Goal: Task Accomplishment & Management: Use online tool/utility

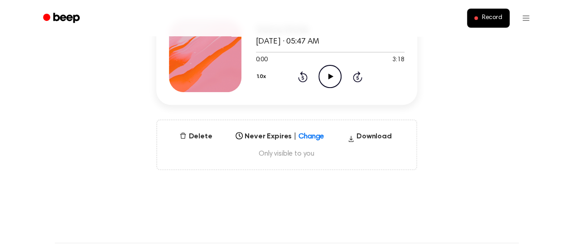
scroll to position [159, 0]
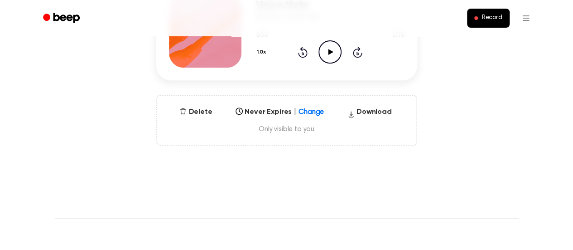
click at [287, 128] on span "Only visible to you" at bounding box center [286, 129] width 237 height 9
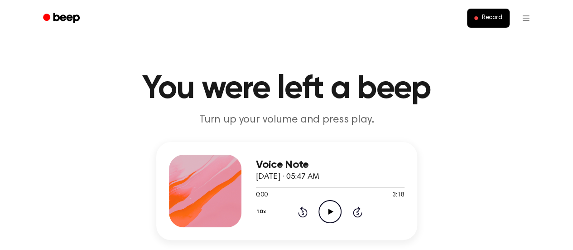
scroll to position [3, 0]
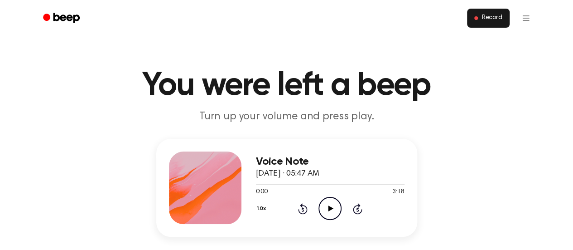
click at [483, 24] on button "Record" at bounding box center [488, 18] width 42 height 19
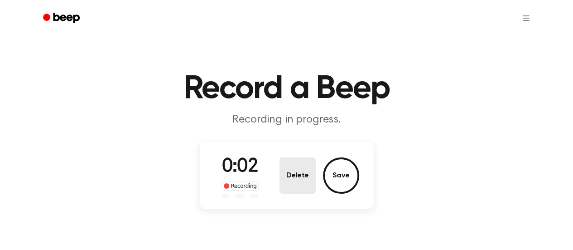
click at [301, 164] on button "Delete" at bounding box center [298, 175] width 36 height 36
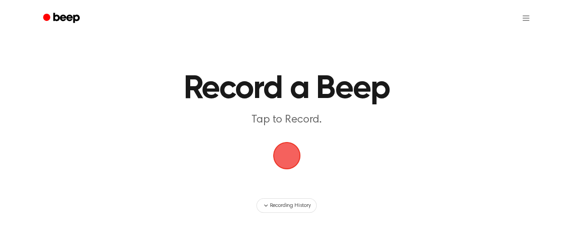
click at [275, 155] on span "button" at bounding box center [286, 155] width 25 height 25
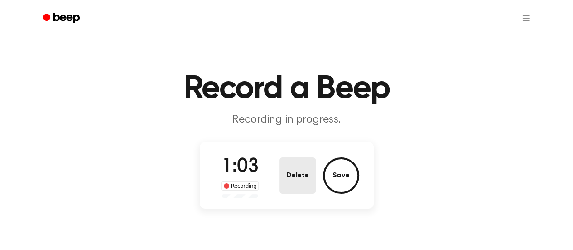
click at [294, 183] on button "Delete" at bounding box center [298, 175] width 36 height 36
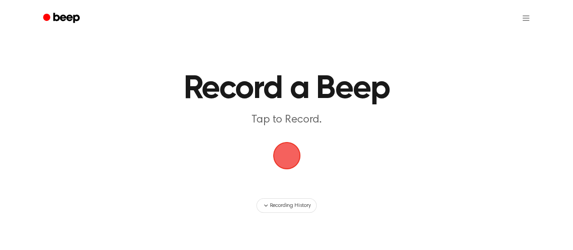
click at [286, 143] on span "button" at bounding box center [286, 155] width 25 height 25
click at [294, 160] on span "button" at bounding box center [286, 155] width 25 height 25
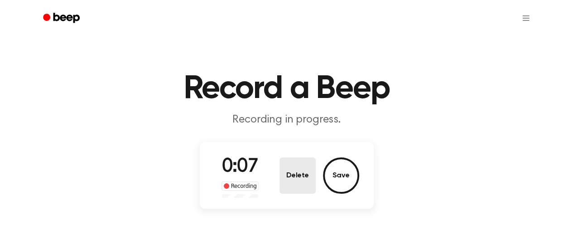
click at [295, 164] on button "Delete" at bounding box center [298, 175] width 36 height 36
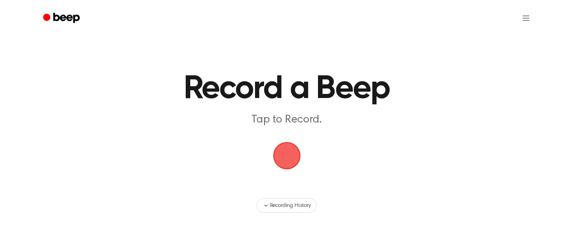
click at [295, 161] on span "button" at bounding box center [286, 155] width 25 height 25
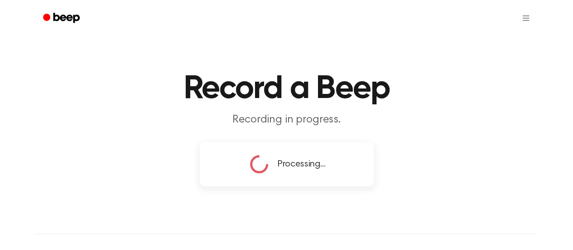
click at [287, 156] on div "Processing..." at bounding box center [287, 164] width 78 height 23
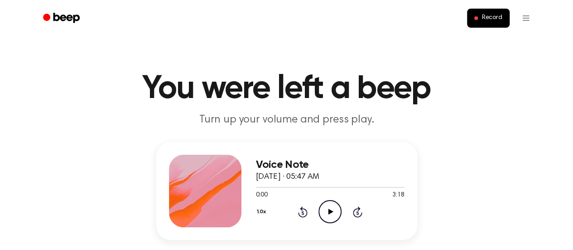
click at [490, 7] on ul "Record" at bounding box center [316, 18] width 442 height 22
click at [487, 32] on div "Record" at bounding box center [287, 18] width 500 height 36
click at [485, 22] on button "Record" at bounding box center [488, 18] width 42 height 19
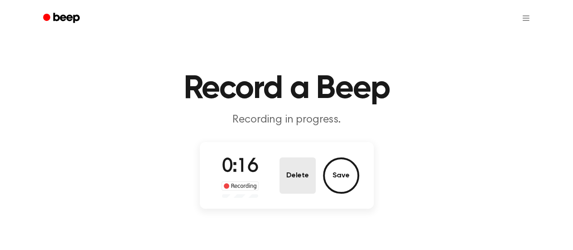
click at [304, 166] on button "Delete" at bounding box center [298, 175] width 36 height 36
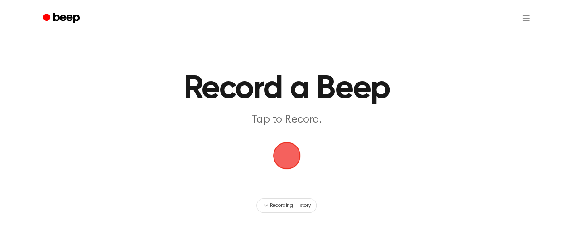
click at [290, 157] on span "button" at bounding box center [286, 155] width 25 height 25
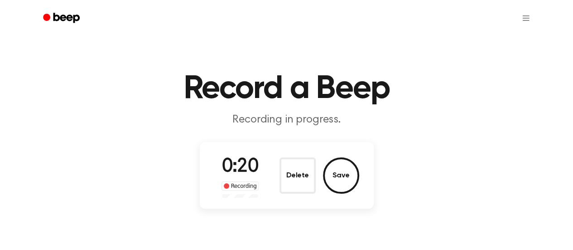
click at [279, 174] on div "0:20 Recording Delete Save" at bounding box center [286, 175] width 145 height 45
click at [286, 173] on button "Delete" at bounding box center [298, 175] width 36 height 36
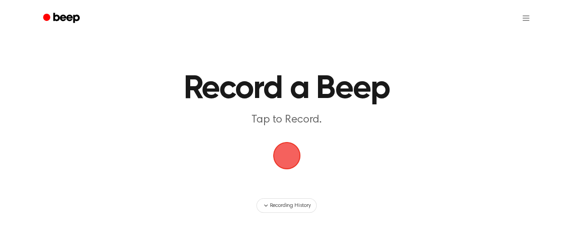
click at [287, 149] on span "button" at bounding box center [286, 155] width 25 height 25
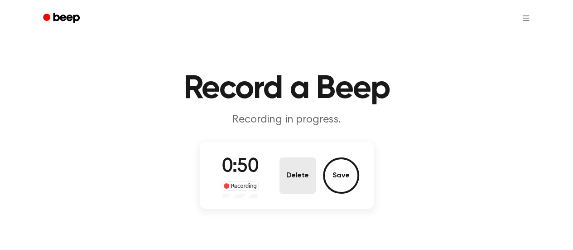
click at [297, 173] on button "Delete" at bounding box center [298, 175] width 36 height 36
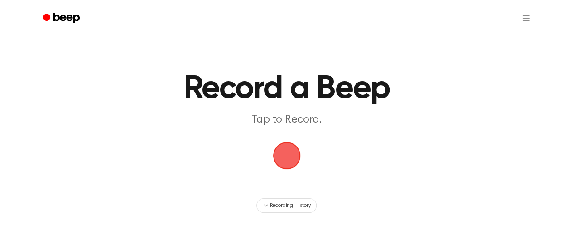
click at [280, 156] on span "button" at bounding box center [286, 155] width 25 height 25
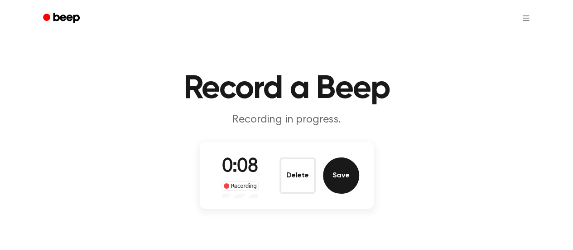
click at [335, 164] on button "Save" at bounding box center [341, 175] width 36 height 36
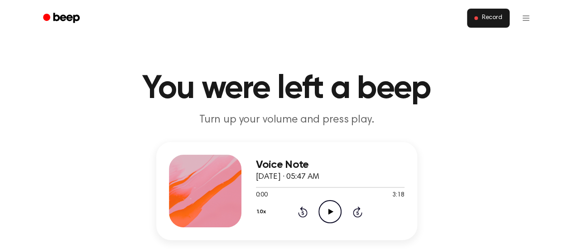
click at [493, 16] on span "Record" at bounding box center [492, 18] width 20 height 8
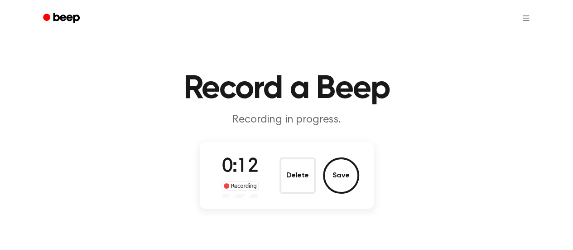
click at [313, 145] on div "0:12 Recording Delete Save" at bounding box center [287, 175] width 174 height 67
click at [296, 191] on button "Delete" at bounding box center [298, 175] width 36 height 36
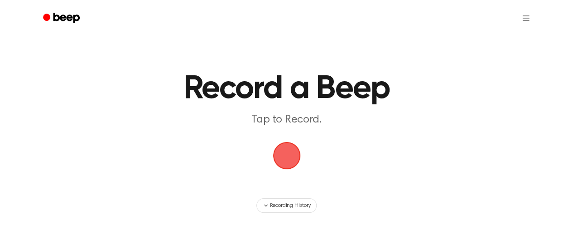
click at [286, 150] on span "button" at bounding box center [286, 155] width 25 height 25
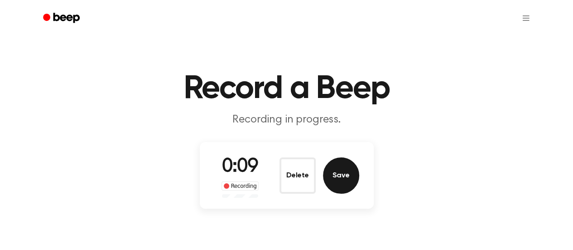
click at [332, 177] on button "Save" at bounding box center [341, 175] width 36 height 36
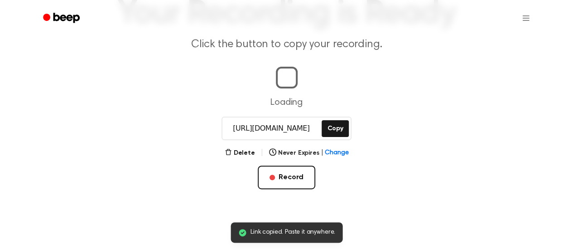
scroll to position [75, 0]
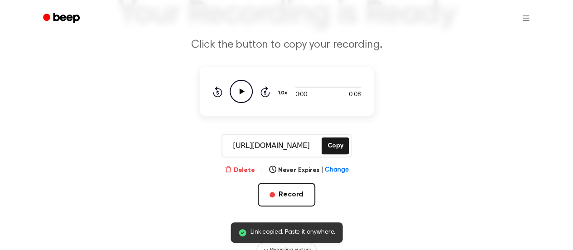
click at [243, 170] on button "Delete" at bounding box center [240, 170] width 30 height 10
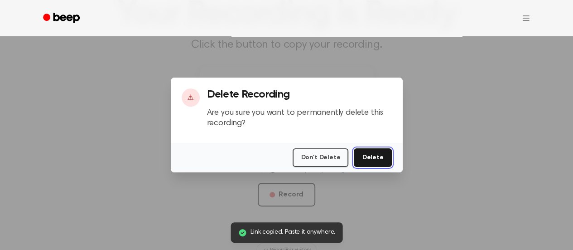
click at [383, 154] on button "Delete" at bounding box center [373, 157] width 38 height 19
click at [383, 193] on div at bounding box center [286, 125] width 573 height 250
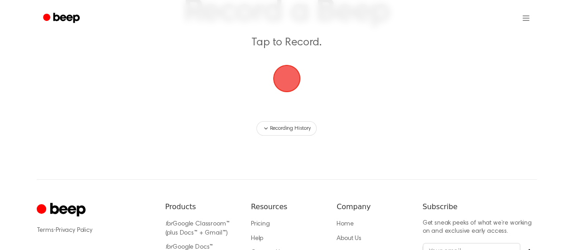
click at [292, 65] on div "button" at bounding box center [286, 78] width 27 height 27
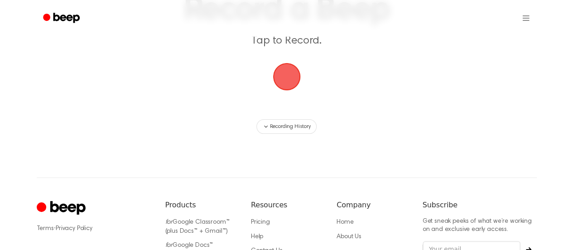
scroll to position [18, 0]
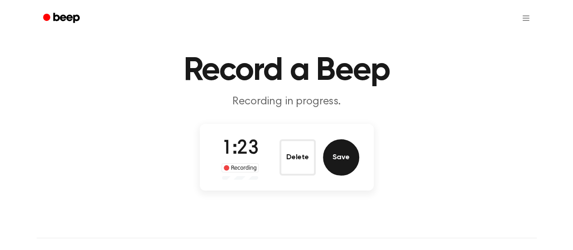
click at [336, 159] on button "Save" at bounding box center [341, 157] width 36 height 36
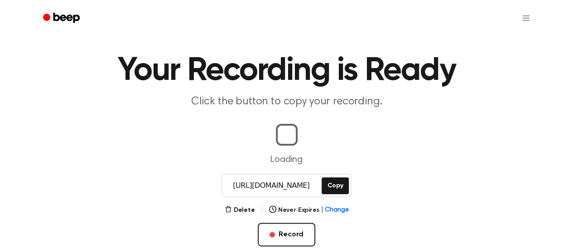
scroll to position [43, 0]
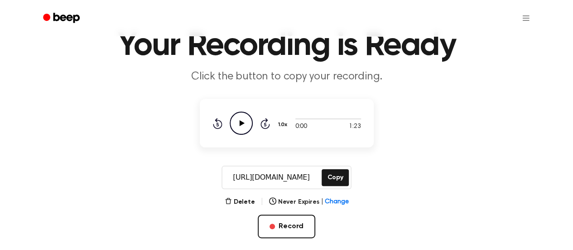
click at [330, 159] on main "Your Recording is Ready Click the button to copy your recording. 0:00 1:23 1.0x…" at bounding box center [286, 123] width 573 height 332
click at [329, 174] on button "Copy" at bounding box center [335, 177] width 27 height 17
click at [328, 174] on button "Copy" at bounding box center [335, 177] width 27 height 17
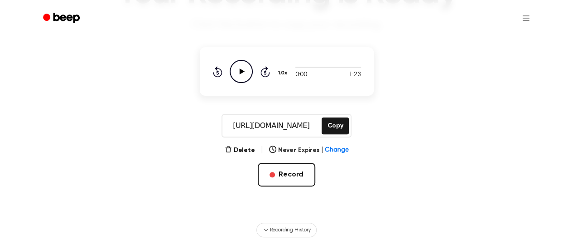
scroll to position [94, 0]
click at [292, 180] on button "Record" at bounding box center [287, 175] width 58 height 24
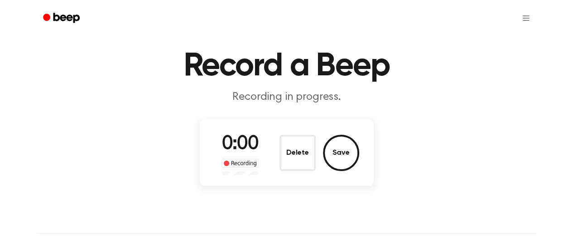
scroll to position [23, 0]
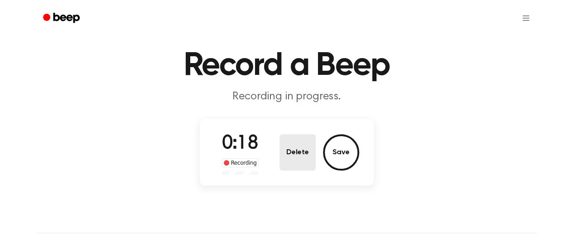
click at [299, 153] on button "Delete" at bounding box center [298, 152] width 36 height 36
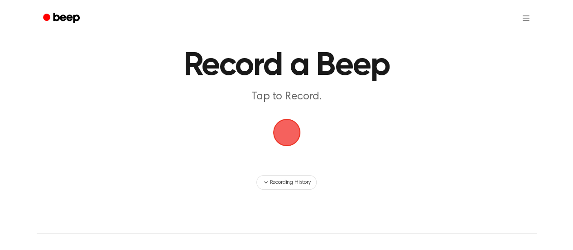
click at [285, 140] on span "button" at bounding box center [286, 132] width 25 height 25
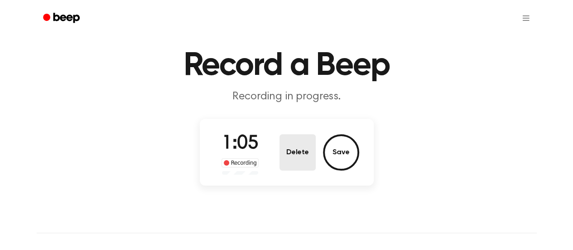
click at [304, 156] on button "Delete" at bounding box center [298, 152] width 36 height 36
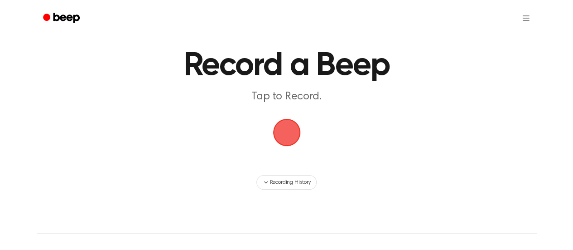
click at [291, 144] on span "button" at bounding box center [286, 132] width 25 height 25
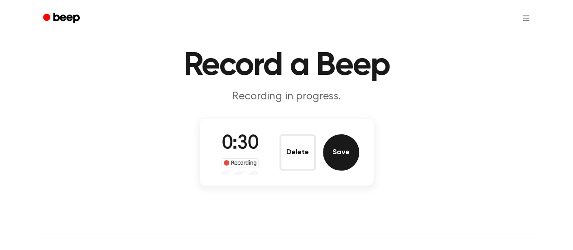
click at [351, 152] on button "Save" at bounding box center [341, 152] width 36 height 36
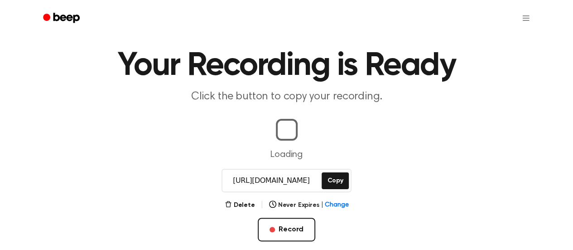
scroll to position [0, 2]
click at [246, 206] on button "Delete" at bounding box center [240, 205] width 30 height 10
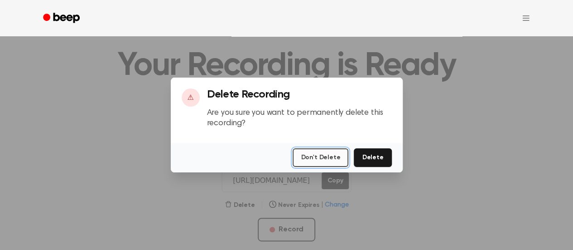
click at [339, 155] on button "Don't Delete" at bounding box center [321, 157] width 56 height 19
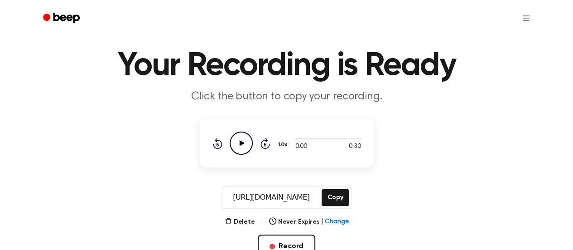
scroll to position [49, 0]
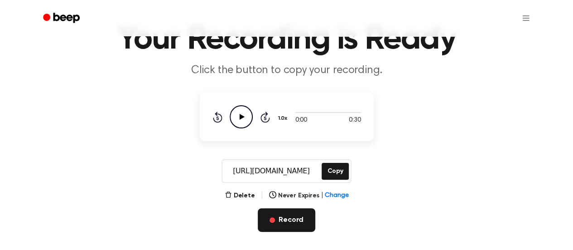
click at [302, 215] on button "Record" at bounding box center [287, 220] width 58 height 24
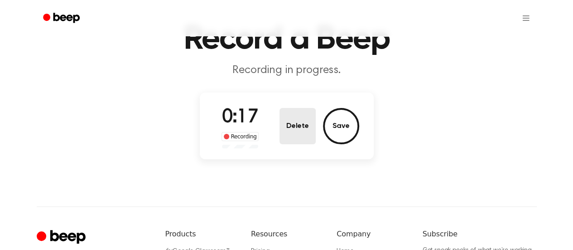
click at [303, 130] on button "Delete" at bounding box center [298, 126] width 36 height 36
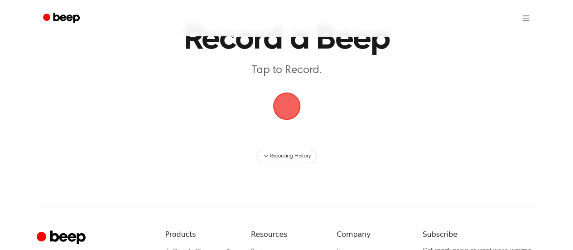
click at [279, 106] on span "button" at bounding box center [286, 105] width 25 height 25
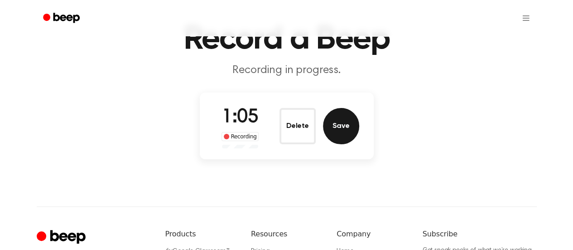
click at [338, 129] on button "Save" at bounding box center [341, 126] width 36 height 36
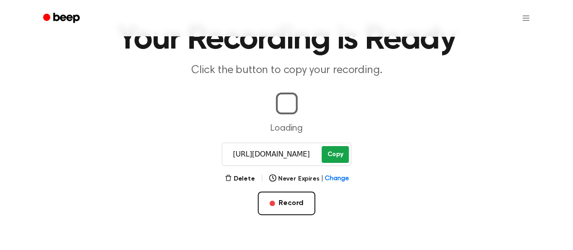
click at [343, 150] on button "Copy" at bounding box center [335, 154] width 27 height 17
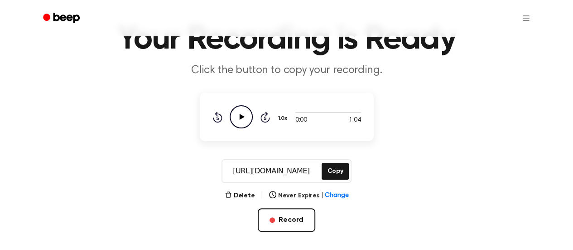
scroll to position [96, 0]
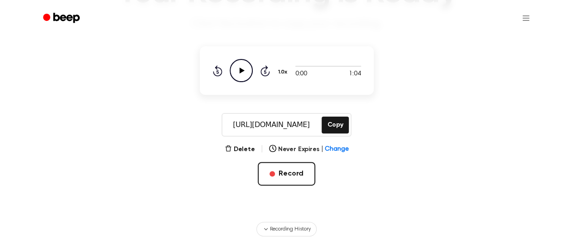
click at [248, 156] on div "Delete | Never Expires | Change Record" at bounding box center [287, 179] width 174 height 71
click at [238, 148] on button "Delete" at bounding box center [240, 150] width 30 height 10
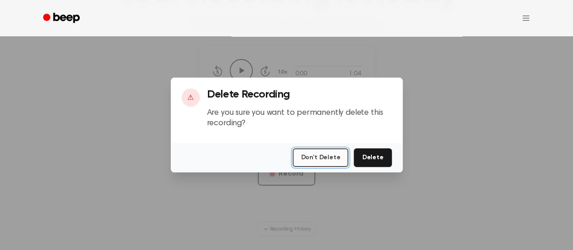
click at [338, 155] on button "Don't Delete" at bounding box center [321, 157] width 56 height 19
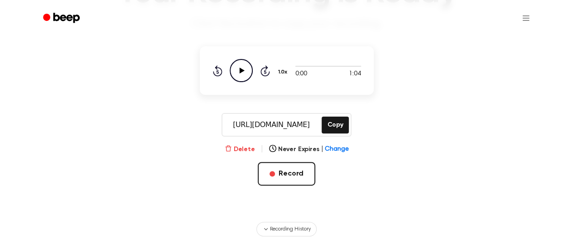
click at [242, 149] on button "Delete" at bounding box center [240, 150] width 30 height 10
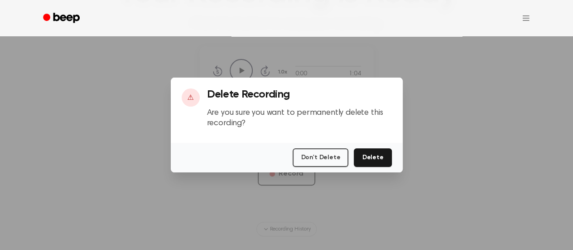
click at [414, 145] on div at bounding box center [286, 125] width 573 height 250
click at [316, 188] on div at bounding box center [286, 125] width 573 height 250
click at [434, 121] on div at bounding box center [286, 125] width 573 height 250
drag, startPoint x: 379, startPoint y: 163, endPoint x: 280, endPoint y: 192, distance: 103.4
click at [280, 192] on div "​ ⚠ Delete Recording Are you sure you want to permanently delete this recording…" at bounding box center [286, 125] width 573 height 250
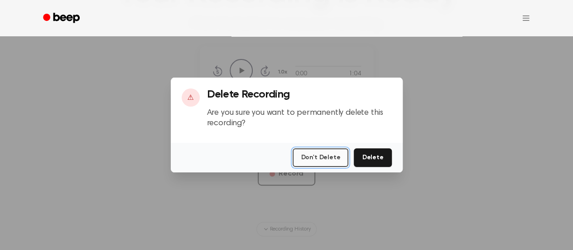
click at [333, 149] on button "Don't Delete" at bounding box center [321, 157] width 56 height 19
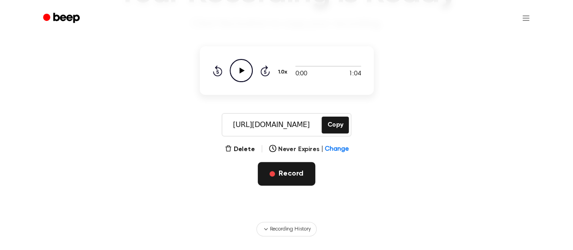
click at [283, 173] on button "Record" at bounding box center [287, 174] width 58 height 24
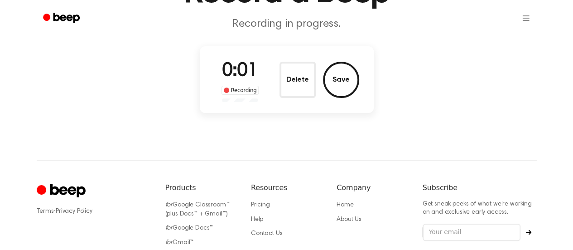
scroll to position [0, 0]
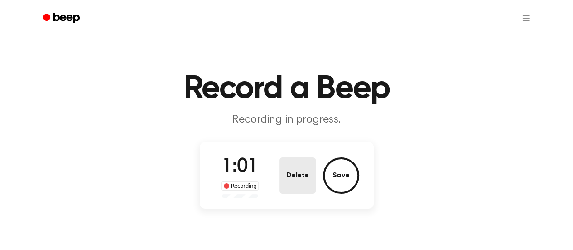
click at [294, 183] on button "Delete" at bounding box center [298, 175] width 36 height 36
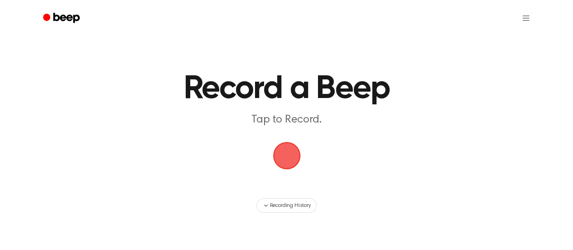
click at [289, 168] on span "button" at bounding box center [286, 155] width 25 height 25
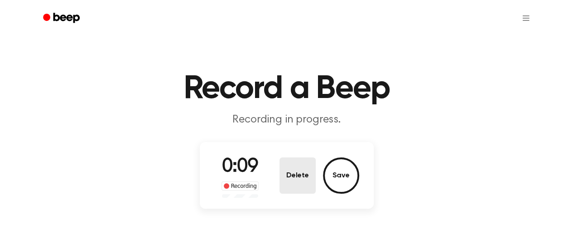
click at [289, 169] on button "Delete" at bounding box center [298, 175] width 36 height 36
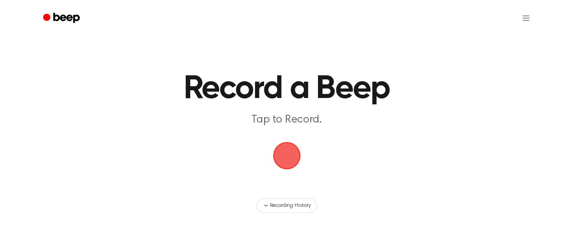
click at [283, 155] on span "button" at bounding box center [286, 155] width 25 height 25
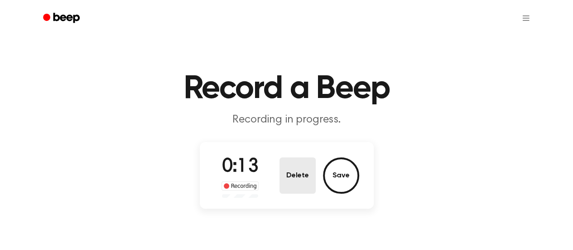
click at [301, 178] on button "Delete" at bounding box center [298, 175] width 36 height 36
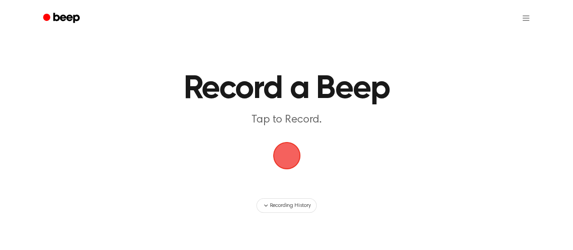
click at [284, 160] on span "button" at bounding box center [286, 155] width 25 height 25
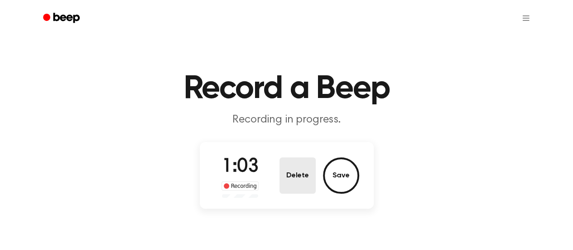
click at [294, 188] on button "Delete" at bounding box center [298, 175] width 36 height 36
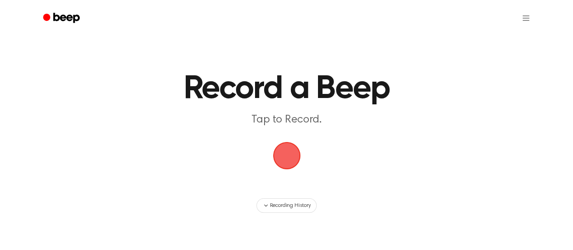
click at [292, 164] on span "button" at bounding box center [286, 155] width 25 height 25
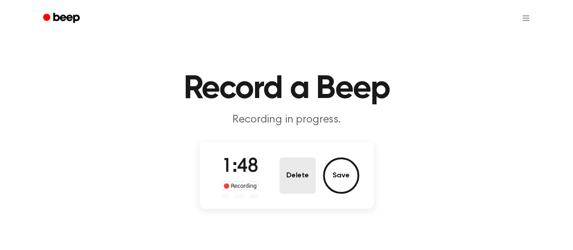
click at [308, 166] on button "Delete" at bounding box center [298, 175] width 36 height 36
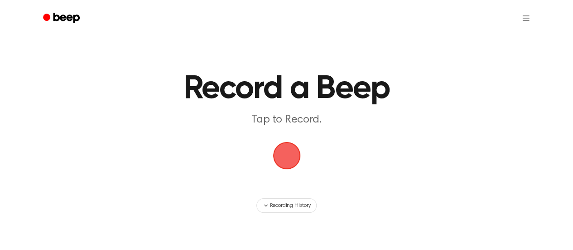
click at [299, 164] on span "button" at bounding box center [286, 155] width 25 height 25
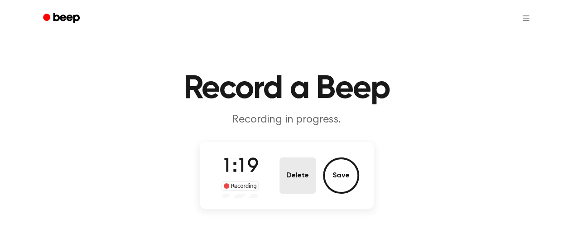
click at [304, 179] on button "Delete" at bounding box center [298, 175] width 36 height 36
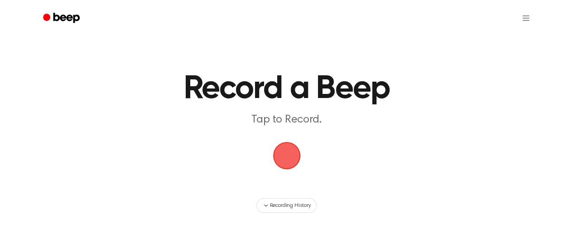
click at [283, 153] on span "button" at bounding box center [286, 155] width 25 height 25
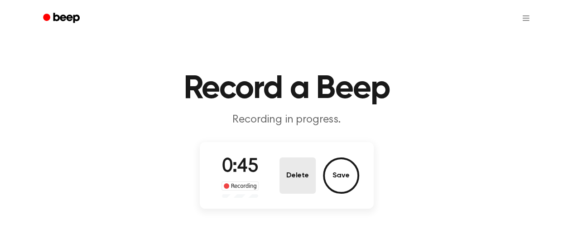
click at [282, 173] on button "Delete" at bounding box center [298, 175] width 36 height 36
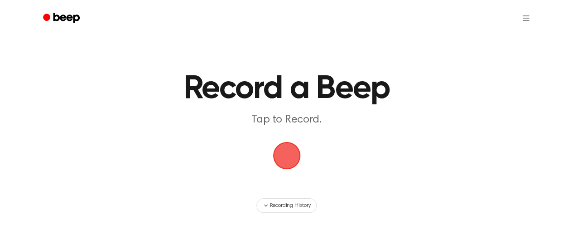
click at [287, 163] on span "button" at bounding box center [286, 155] width 25 height 25
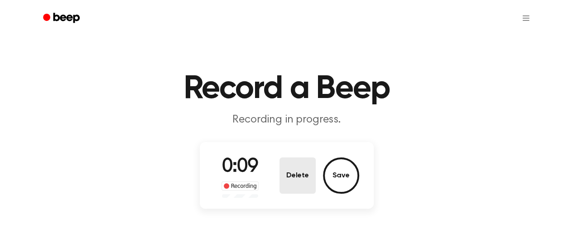
click at [297, 177] on button "Delete" at bounding box center [298, 175] width 36 height 36
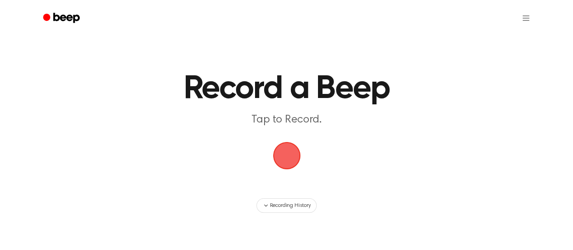
click at [277, 161] on span "button" at bounding box center [286, 155] width 25 height 25
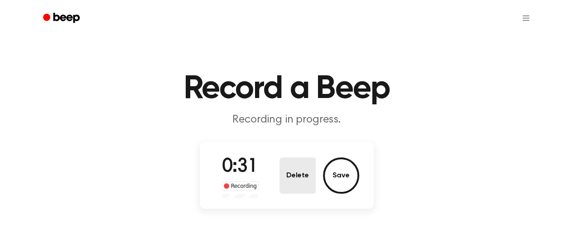
click at [310, 171] on button "Delete" at bounding box center [298, 175] width 36 height 36
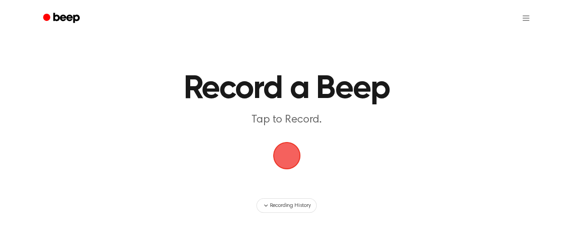
click at [290, 158] on span "button" at bounding box center [286, 155] width 25 height 25
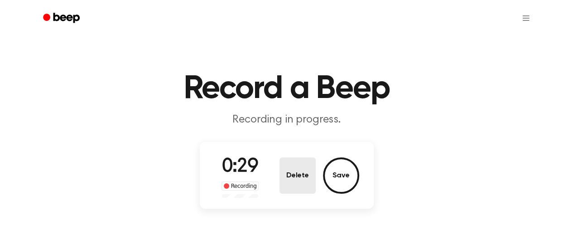
click at [294, 179] on button "Delete" at bounding box center [298, 175] width 36 height 36
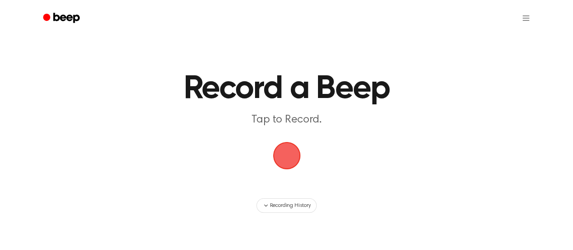
click at [283, 156] on span "button" at bounding box center [286, 155] width 25 height 25
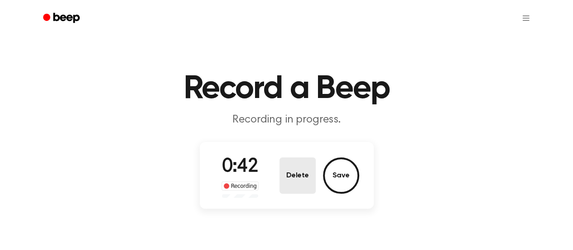
click at [303, 170] on button "Delete" at bounding box center [298, 175] width 36 height 36
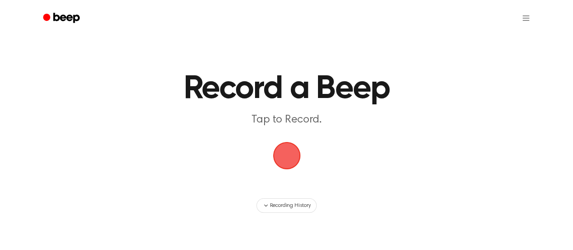
click at [285, 159] on span "button" at bounding box center [286, 155] width 25 height 25
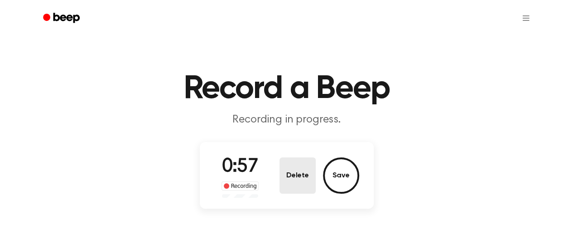
click at [301, 174] on button "Delete" at bounding box center [298, 175] width 36 height 36
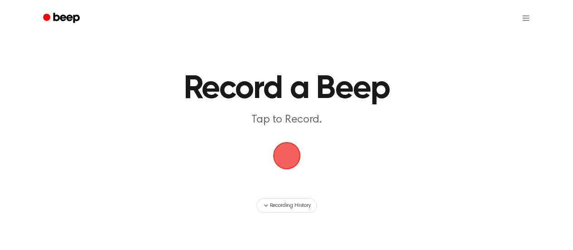
click at [282, 147] on span "button" at bounding box center [286, 155] width 25 height 25
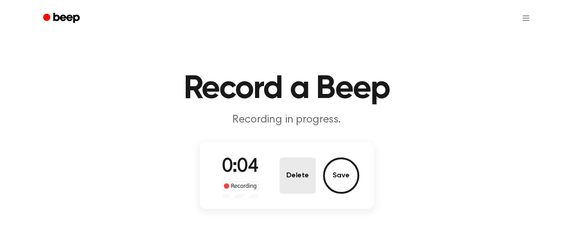
click at [292, 170] on button "Delete" at bounding box center [298, 175] width 36 height 36
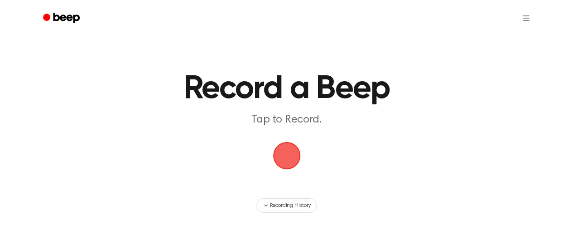
click at [292, 164] on span "button" at bounding box center [286, 155] width 25 height 25
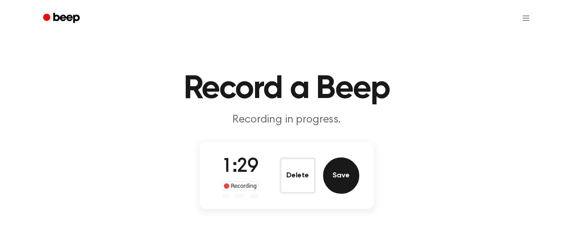
click at [325, 181] on button "Save" at bounding box center [341, 175] width 36 height 36
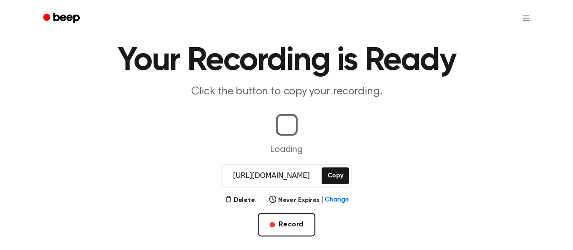
scroll to position [29, 0]
click at [336, 176] on button "Copy" at bounding box center [335, 175] width 27 height 17
